Goal: Find contact information: Find contact information

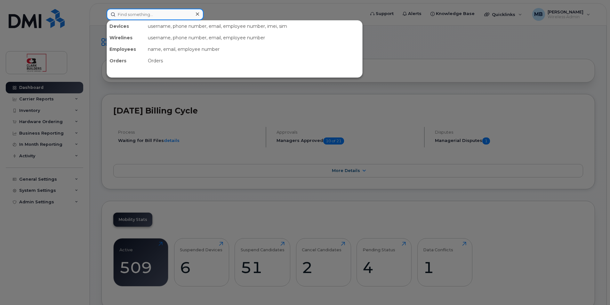
click at [147, 13] on input at bounding box center [155, 15] width 97 height 12
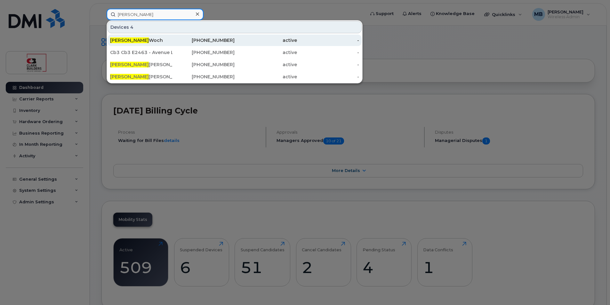
type input "[PERSON_NAME]"
click at [172, 38] on div "[PERSON_NAME]" at bounding box center [141, 40] width 62 height 6
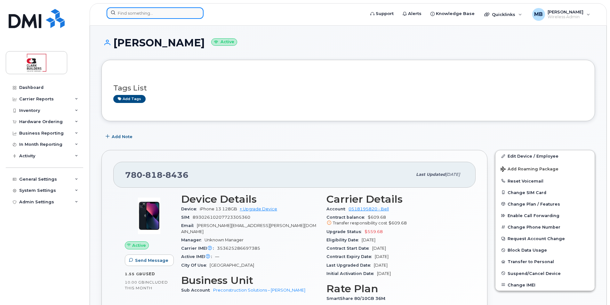
click at [158, 11] on input at bounding box center [155, 13] width 97 height 12
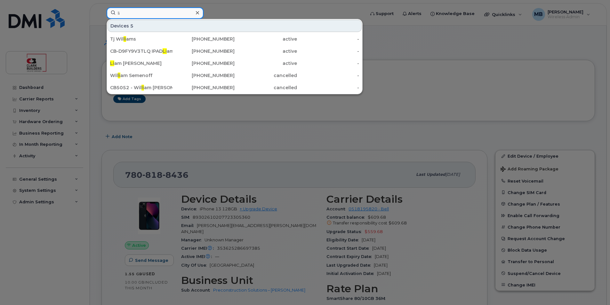
type input "l"
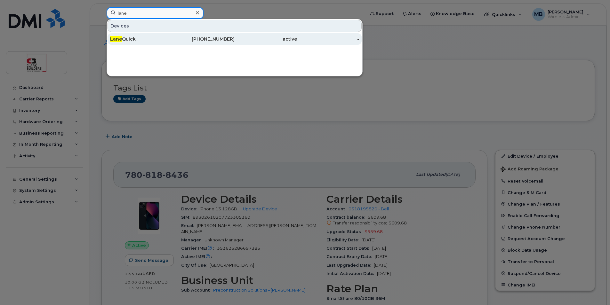
type input "lane"
click at [157, 37] on div "Lane Quick" at bounding box center [141, 39] width 62 height 6
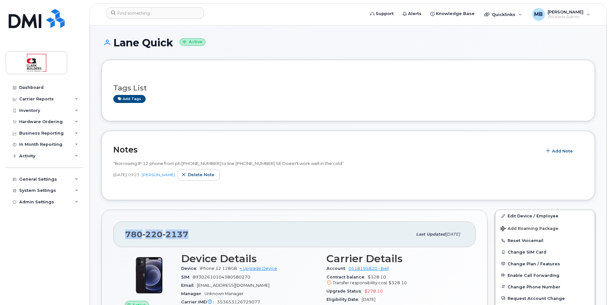
drag, startPoint x: 125, startPoint y: 233, endPoint x: 206, endPoint y: 240, distance: 82.0
click at [206, 240] on div "780 220 2137 Last updated Sep 19, 2025" at bounding box center [294, 235] width 362 height 26
drag, startPoint x: 206, startPoint y: 240, endPoint x: 184, endPoint y: 235, distance: 22.8
copy span "780 220 2137"
click at [235, 47] on h1 "Lane Quick Active" at bounding box center [349, 42] width 494 height 11
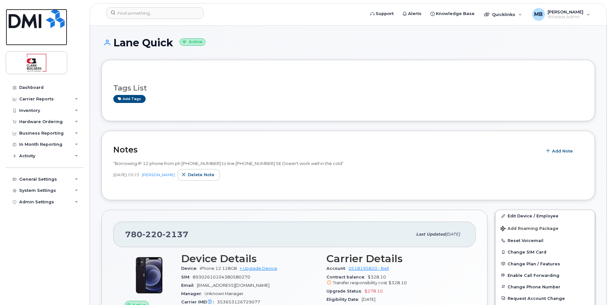
click at [36, 14] on img at bounding box center [37, 18] width 56 height 19
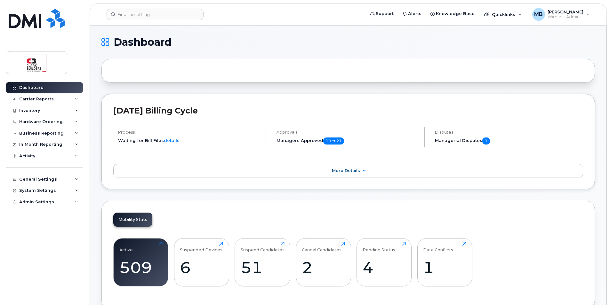
click at [203, 25] on header "Support Alerts Knowledge Base Quicklinks Suspend / Cancel Device Change SIM Car…" at bounding box center [348, 14] width 517 height 22
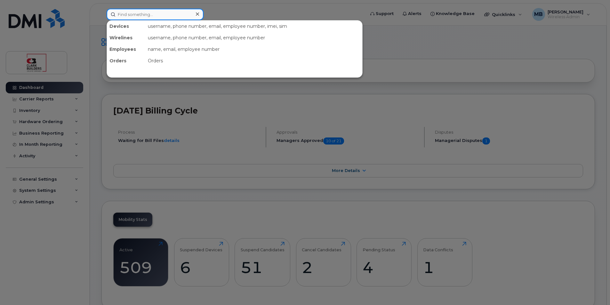
click at [148, 16] on input at bounding box center [155, 15] width 97 height 12
click at [240, 12] on div at bounding box center [305, 152] width 610 height 305
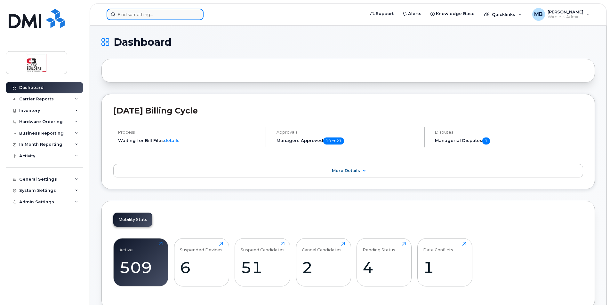
click at [150, 14] on input at bounding box center [155, 15] width 97 height 12
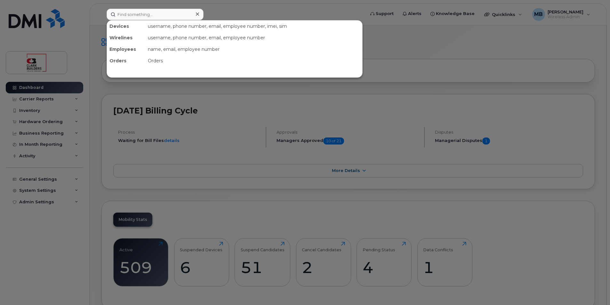
click at [220, 5] on div at bounding box center [305, 152] width 610 height 305
